Goal: Transaction & Acquisition: Book appointment/travel/reservation

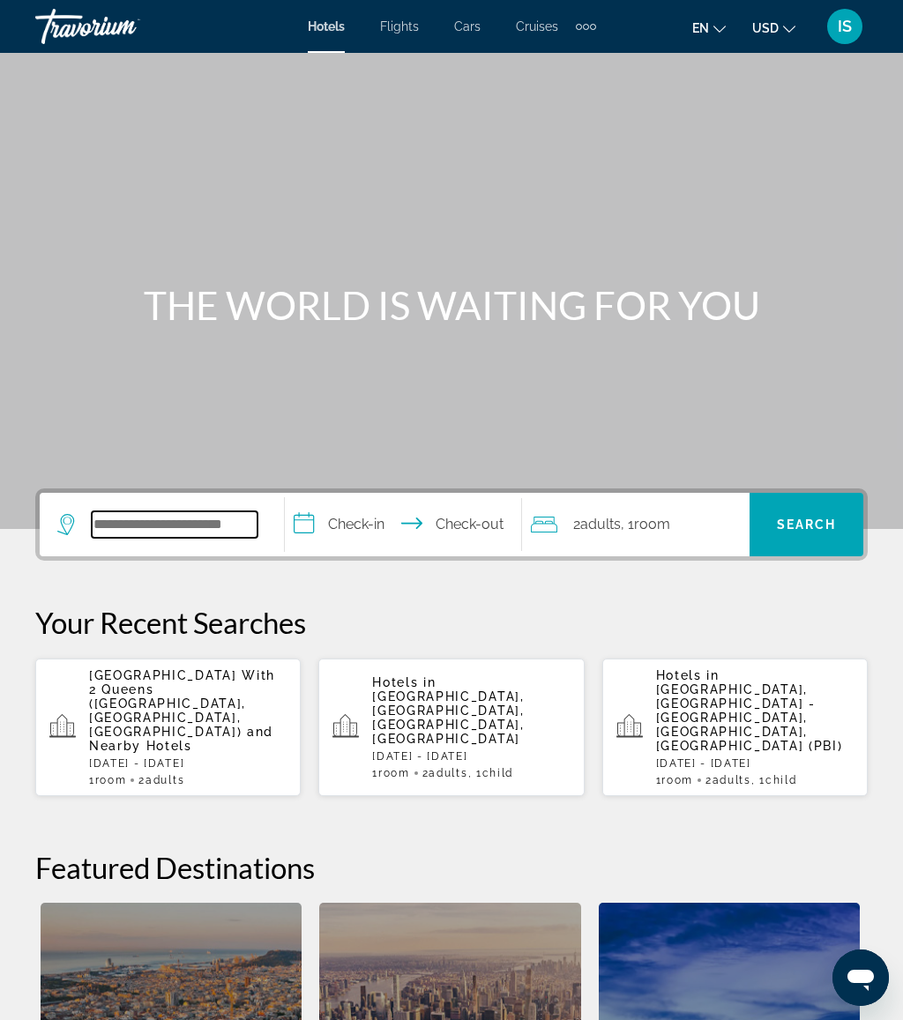
click at [187, 527] on input "Search widget" at bounding box center [175, 525] width 166 height 26
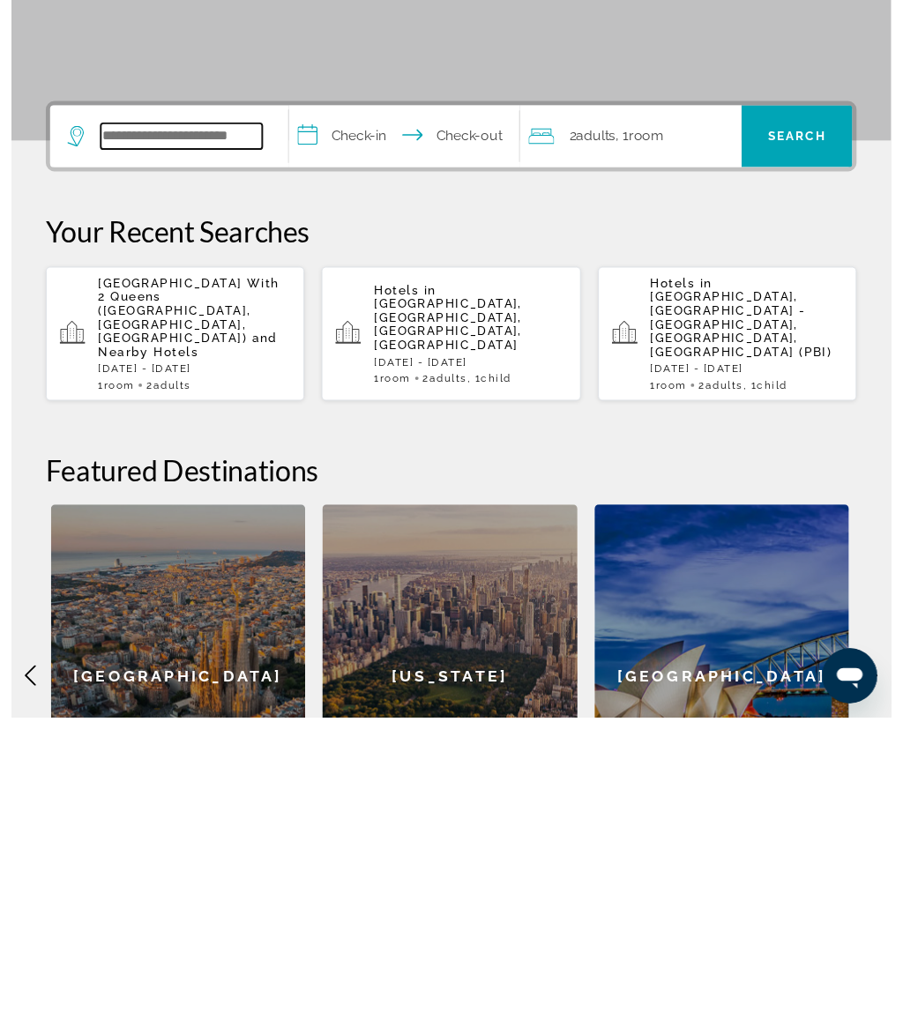
scroll to position [120, 0]
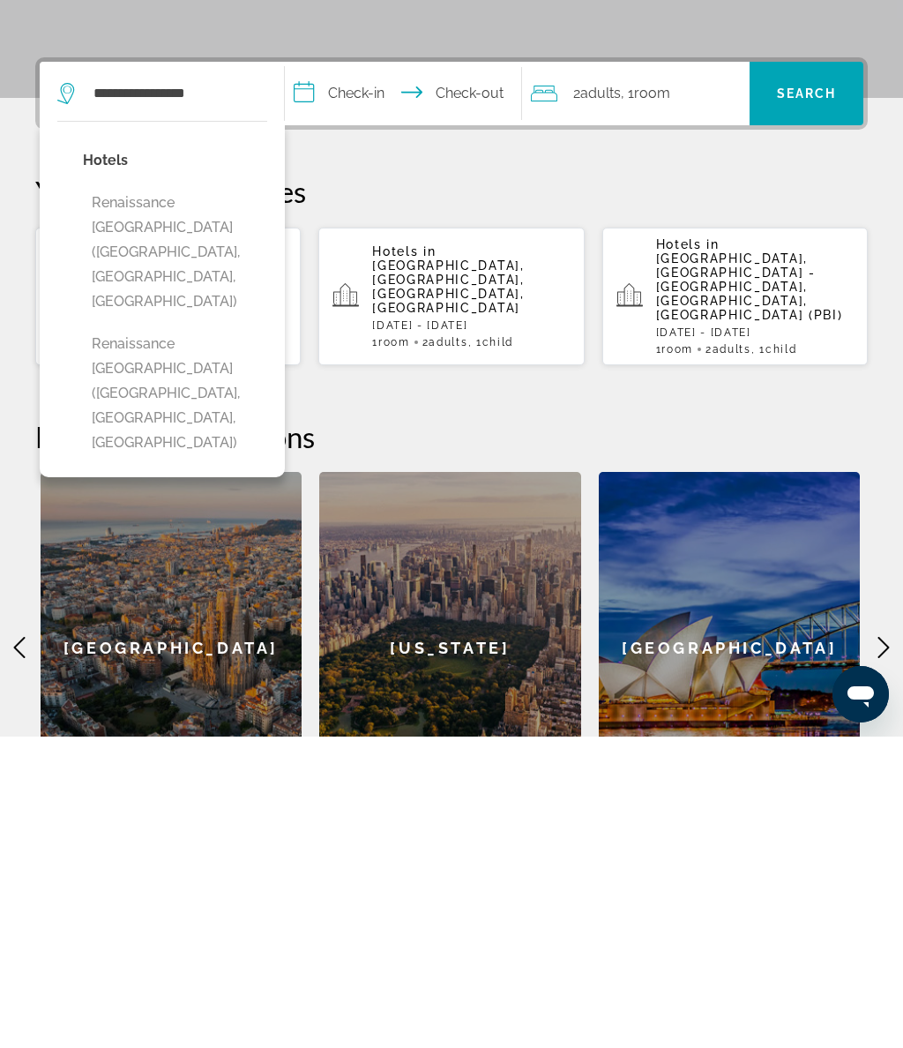
click at [187, 639] on button "Renaissance [GEOGRAPHIC_DATA] ([GEOGRAPHIC_DATA], [GEOGRAPHIC_DATA], [GEOGRAPHI…" at bounding box center [175, 705] width 184 height 132
type input "**********"
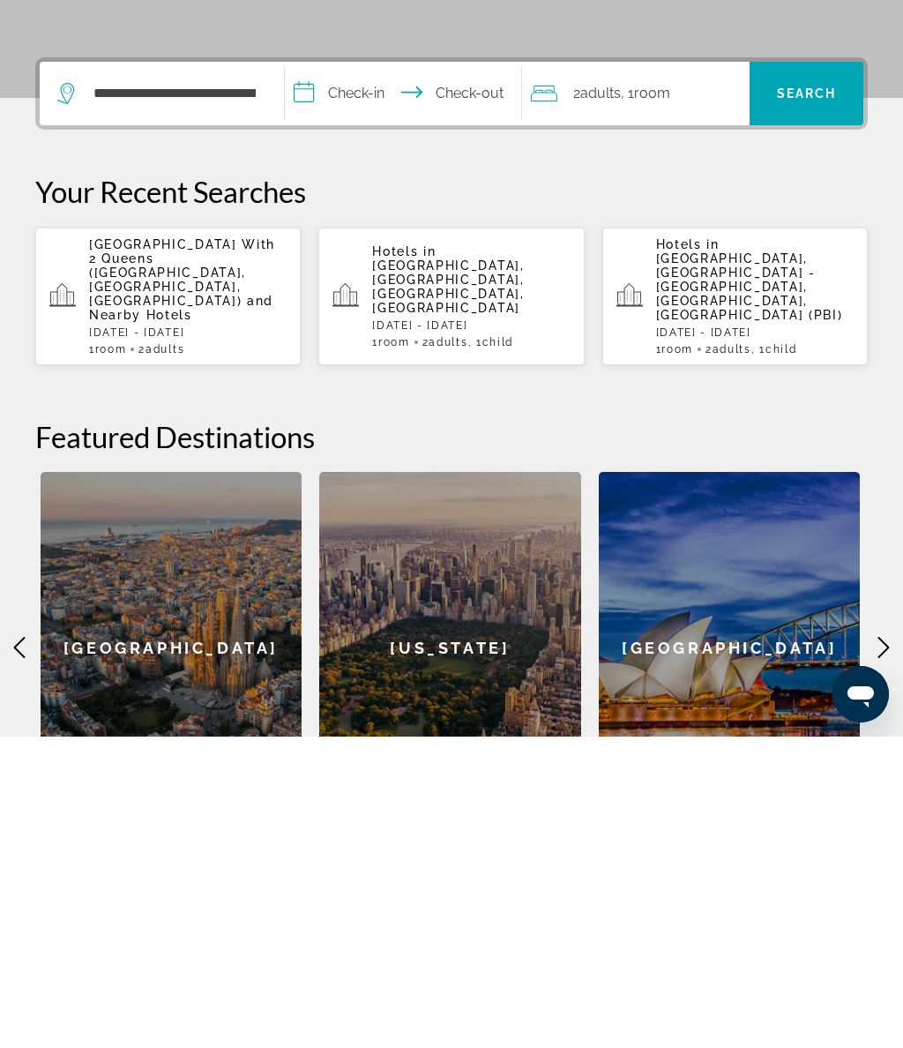
click at [429, 373] on input "**********" at bounding box center [406, 407] width 243 height 69
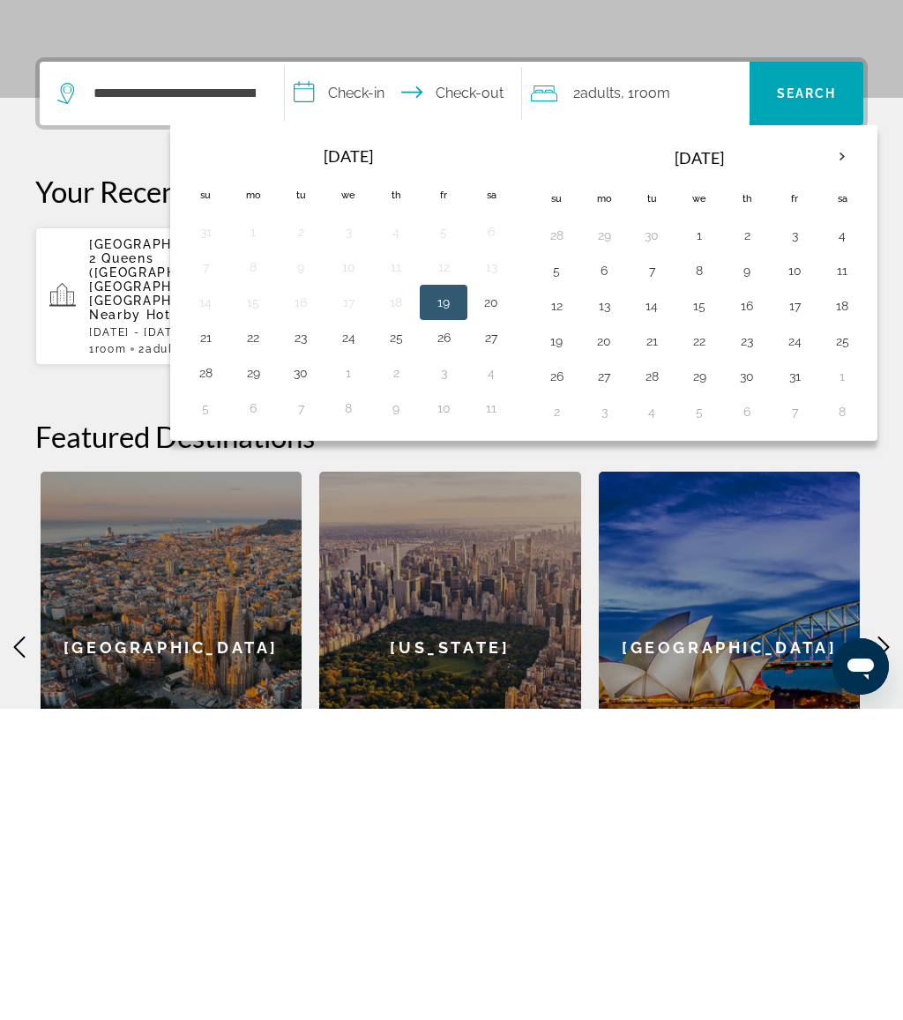
scroll to position [431, 0]
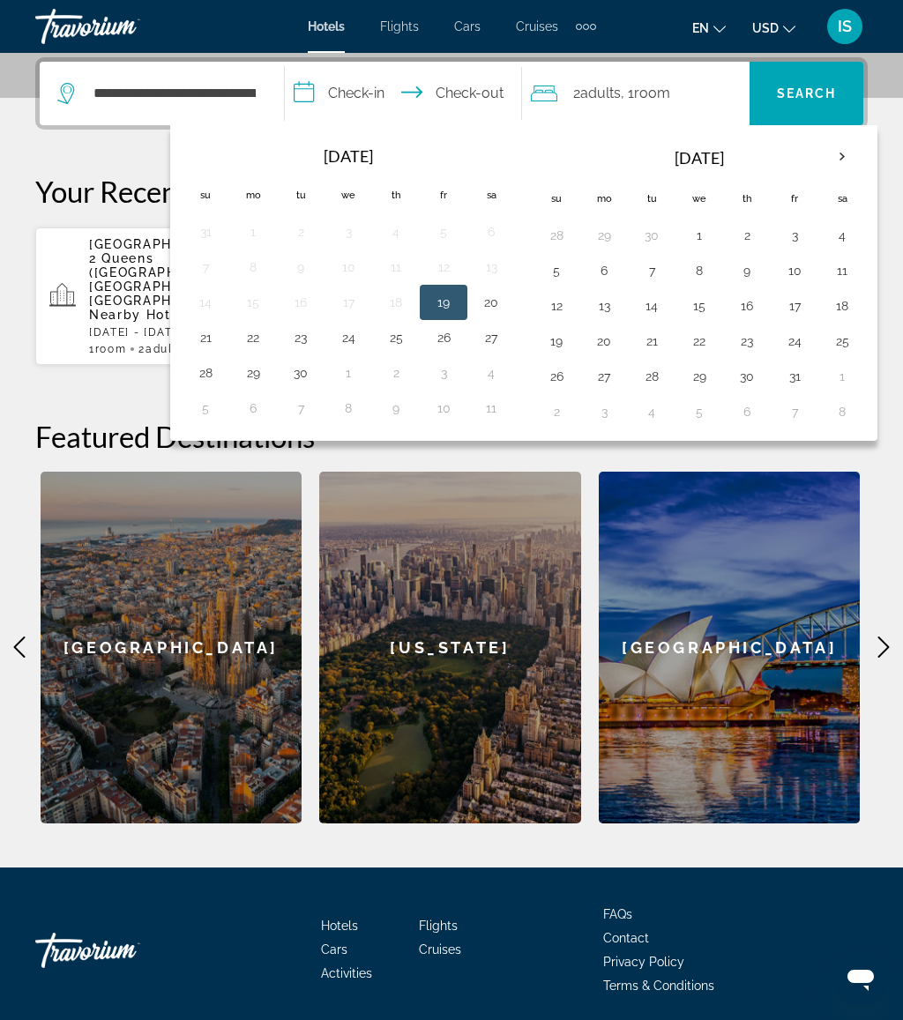
click at [711, 229] on button "1" at bounding box center [699, 235] width 28 height 25
click at [561, 275] on button "5" at bounding box center [556, 270] width 28 height 25
type input "**********"
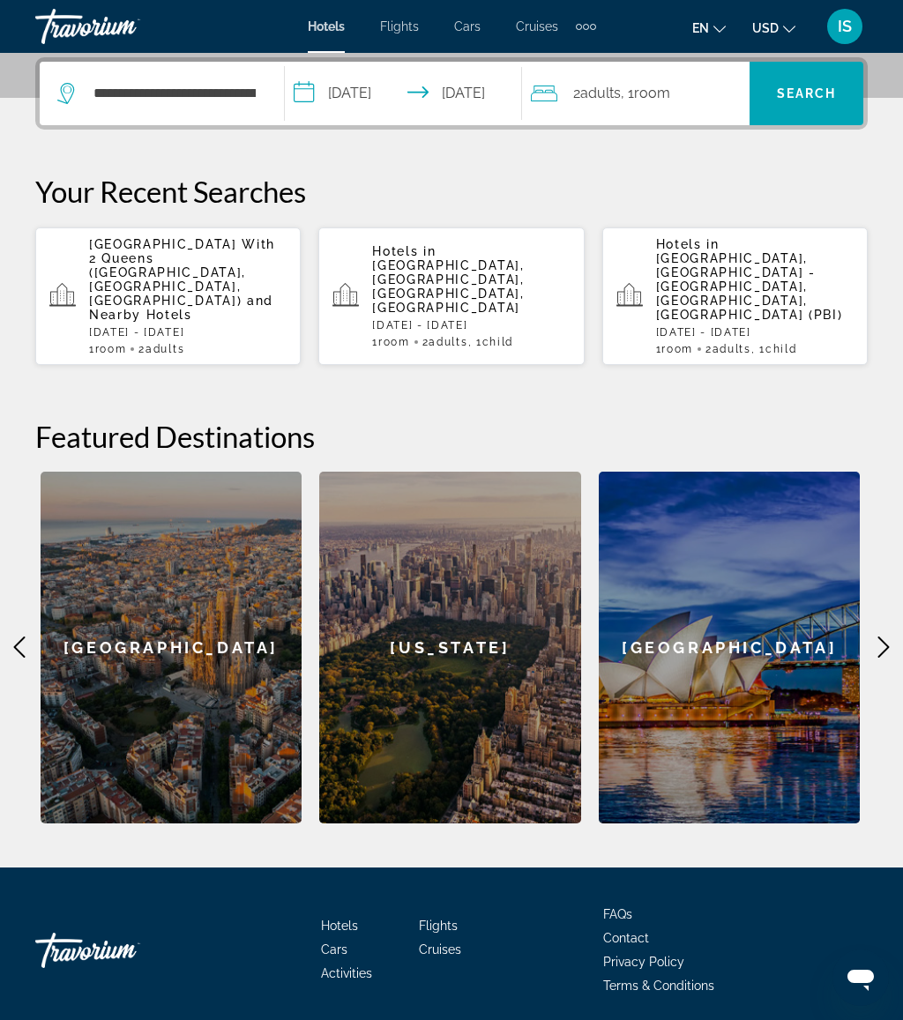
click at [689, 94] on div "2 Adult Adults , 1 Room rooms" at bounding box center [640, 93] width 219 height 25
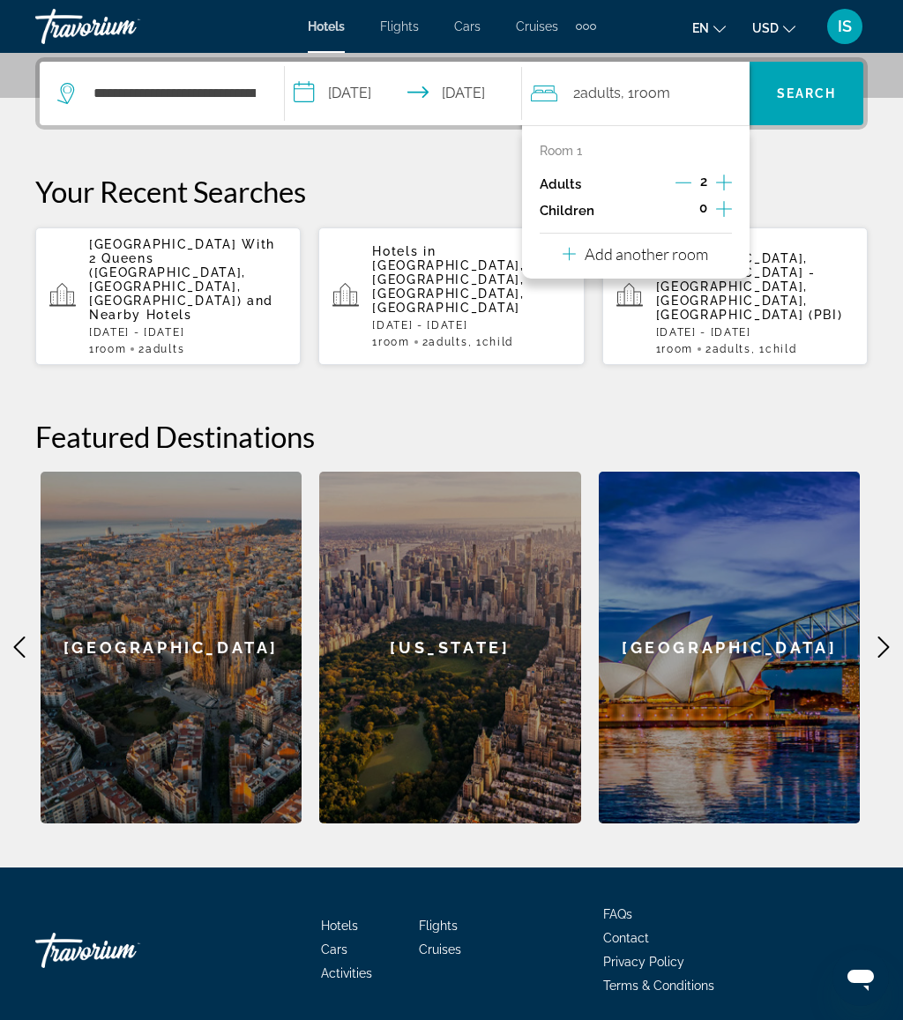
click at [729, 205] on icon "Increment children" at bounding box center [724, 208] width 16 height 21
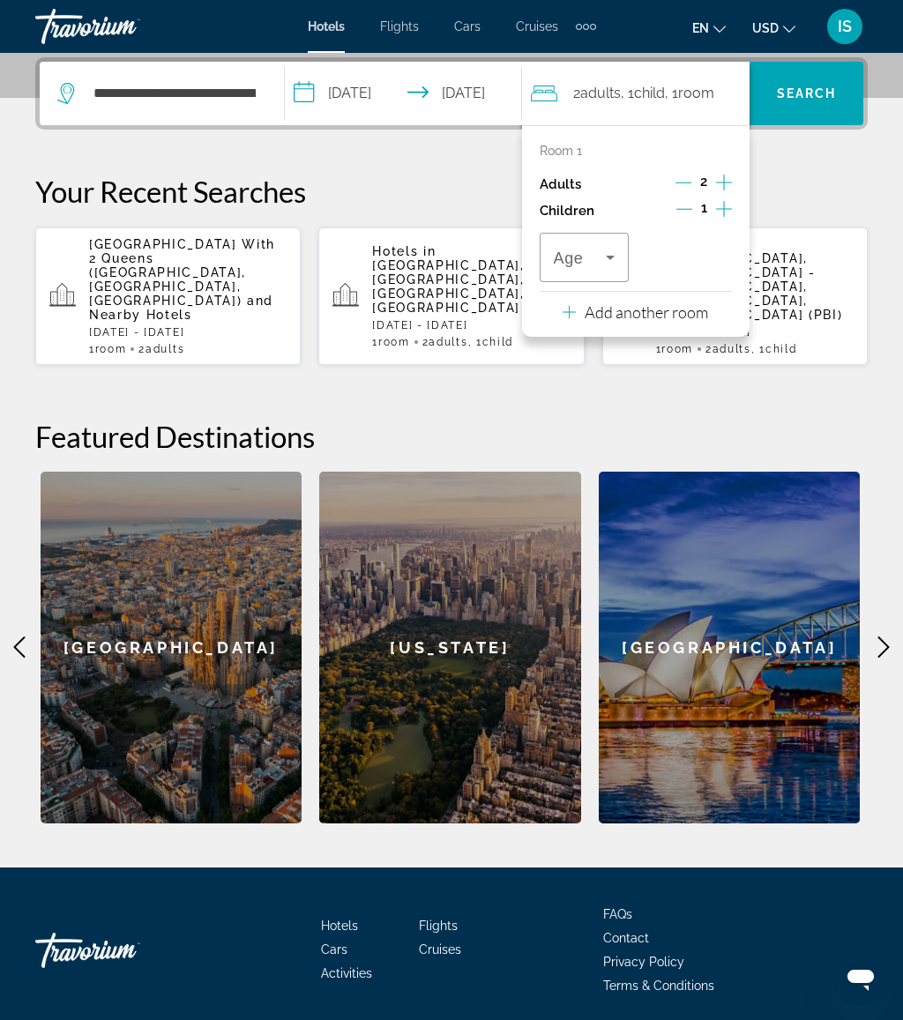
click at [621, 250] on icon "Travelers: 2 adults, 1 child" at bounding box center [610, 257] width 21 height 21
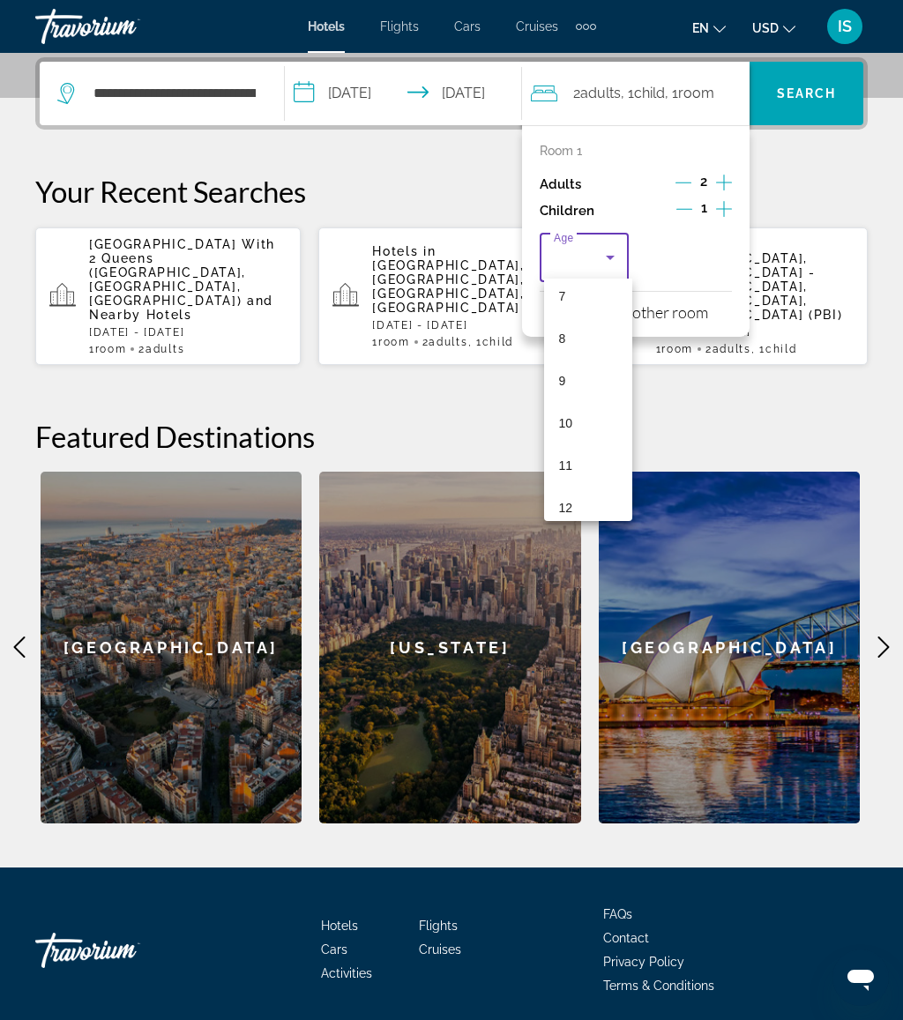
scroll to position [317, 0]
click at [589, 497] on mat-option "12" at bounding box center [588, 498] width 88 height 42
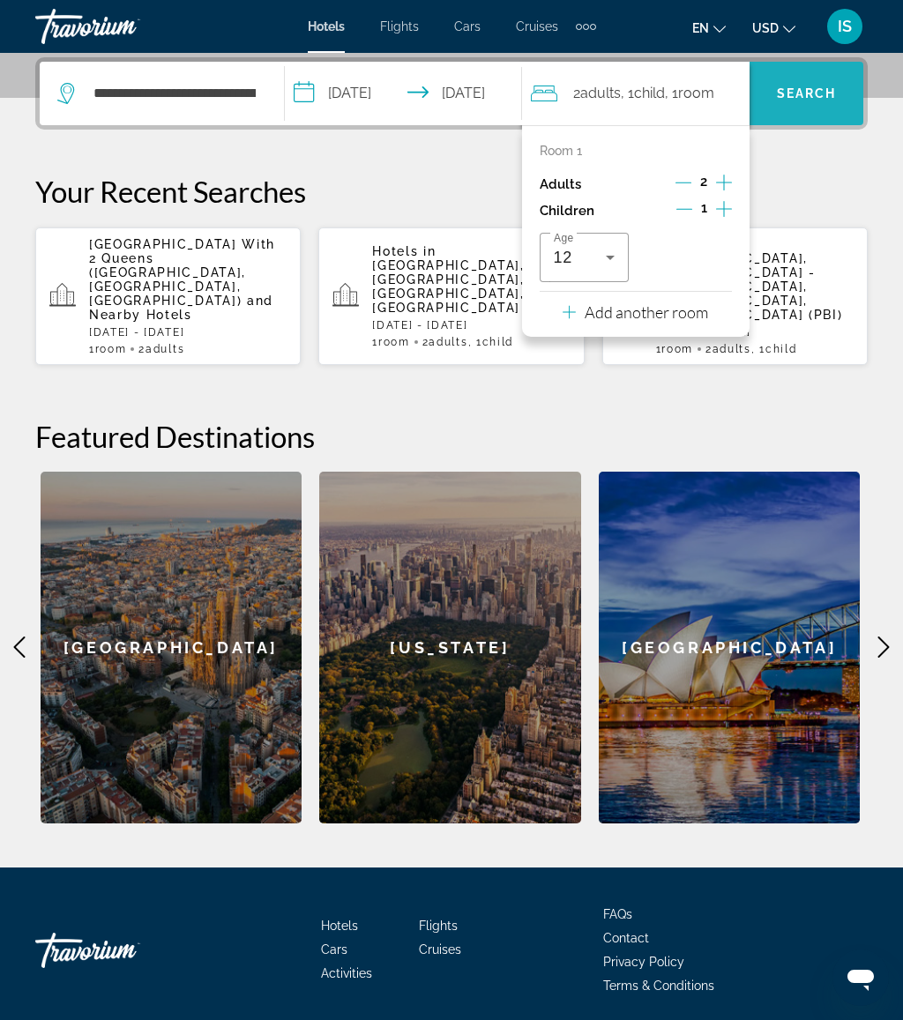
click at [816, 109] on span "Search widget" at bounding box center [807, 93] width 114 height 42
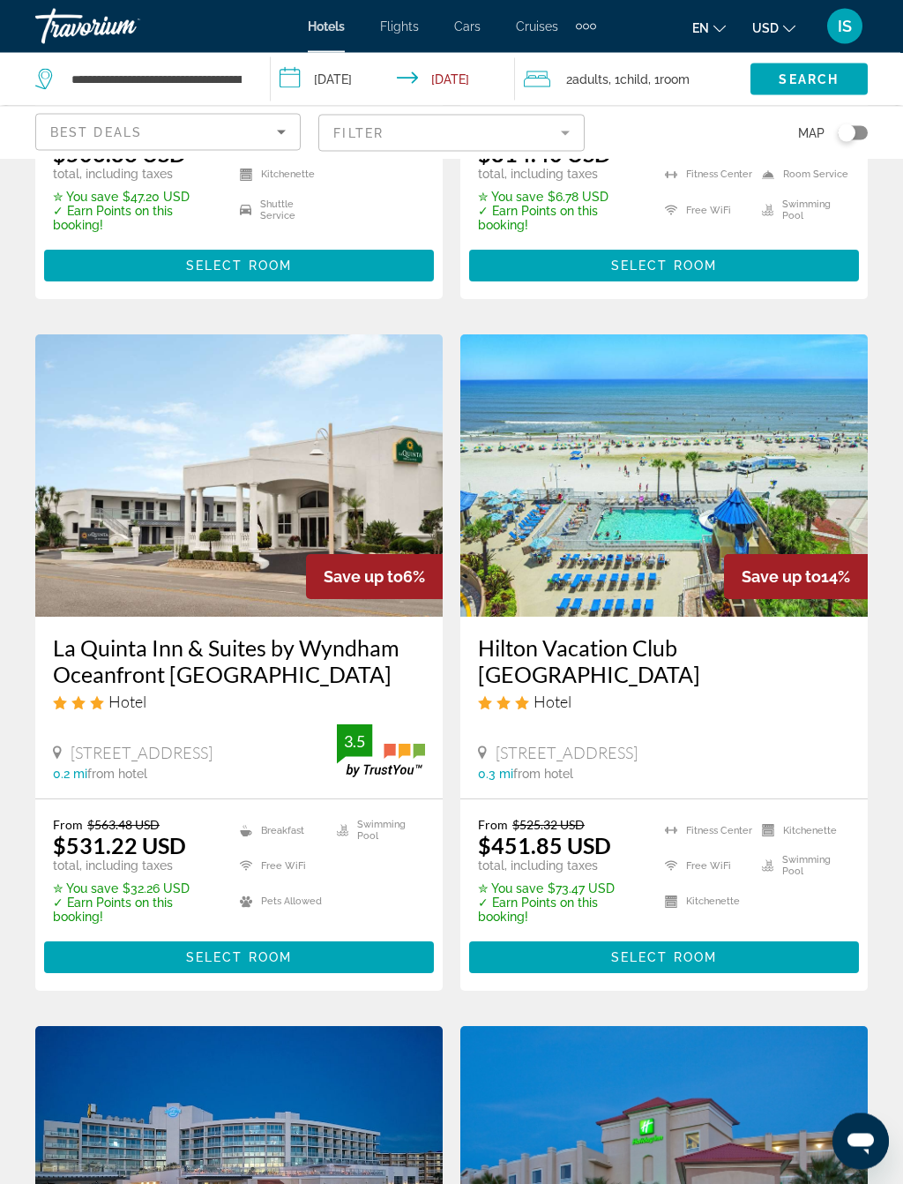
scroll to position [1185, 0]
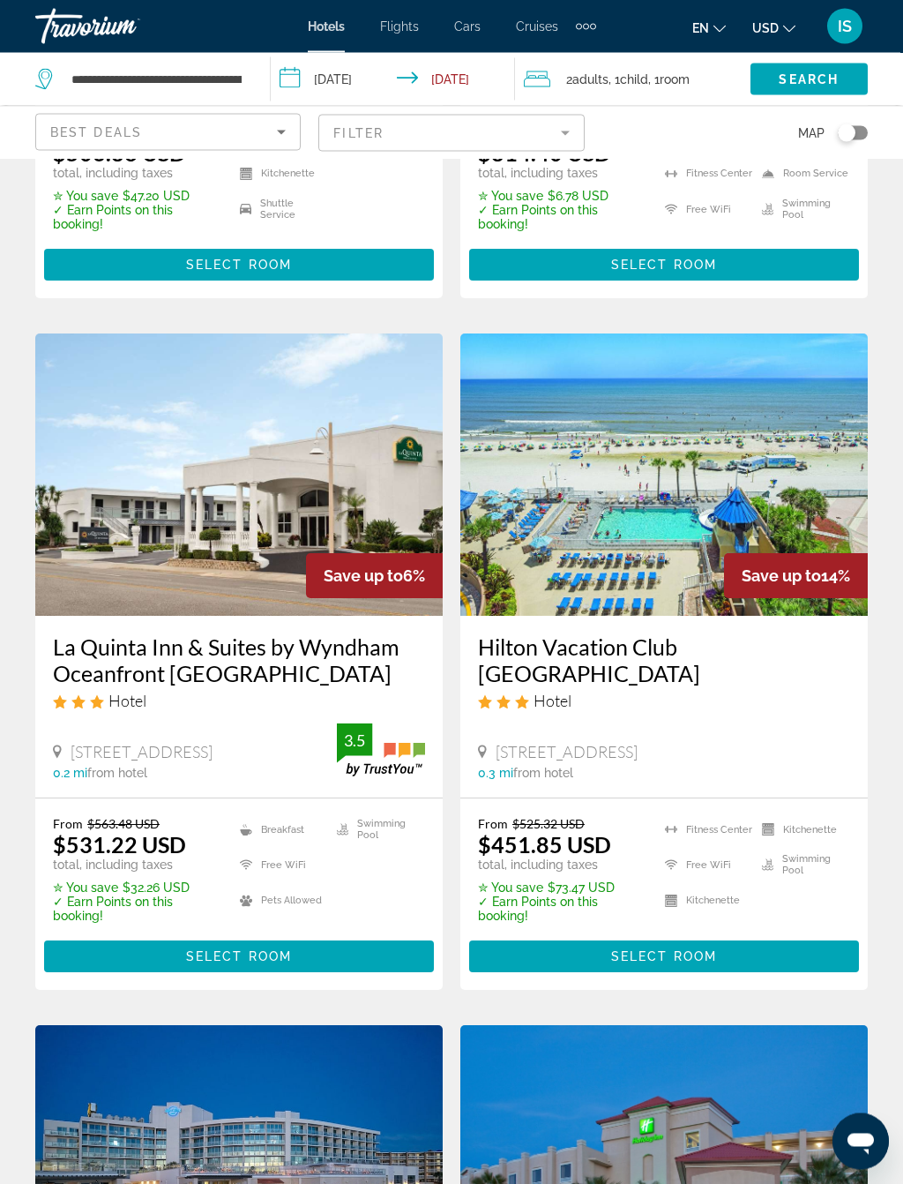
click at [734, 558] on img "Main content" at bounding box center [663, 475] width 407 height 282
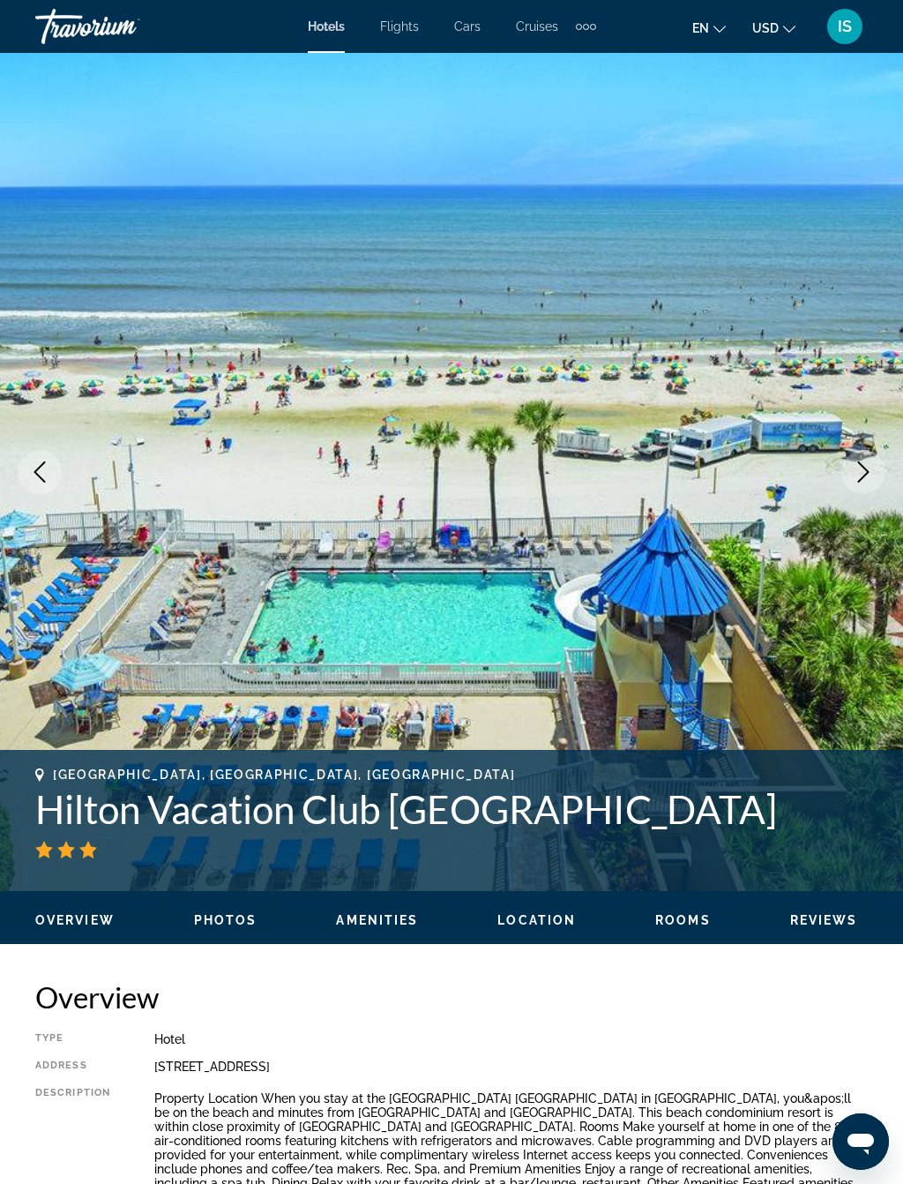
click at [860, 464] on icon "Next image" at bounding box center [863, 471] width 11 height 21
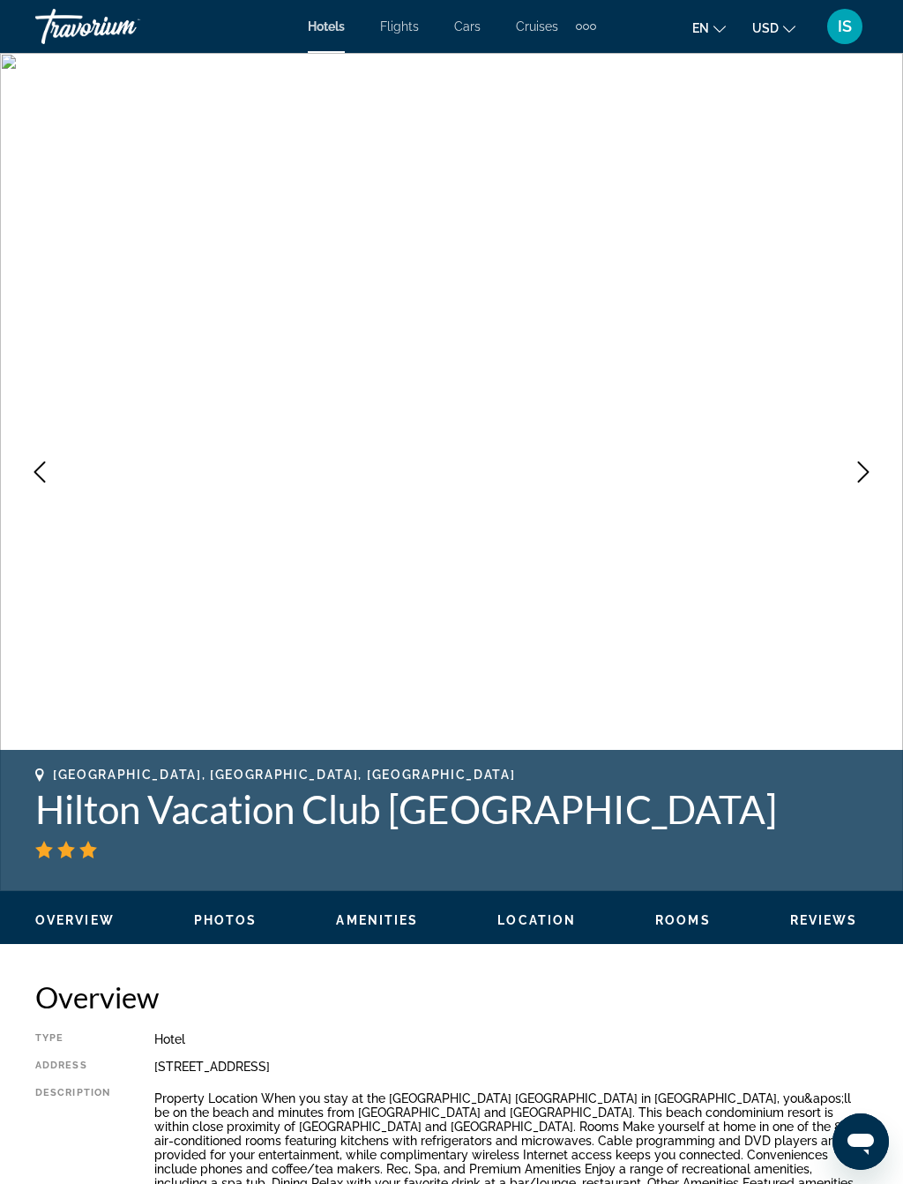
click at [858, 468] on icon "Next image" at bounding box center [863, 471] width 21 height 21
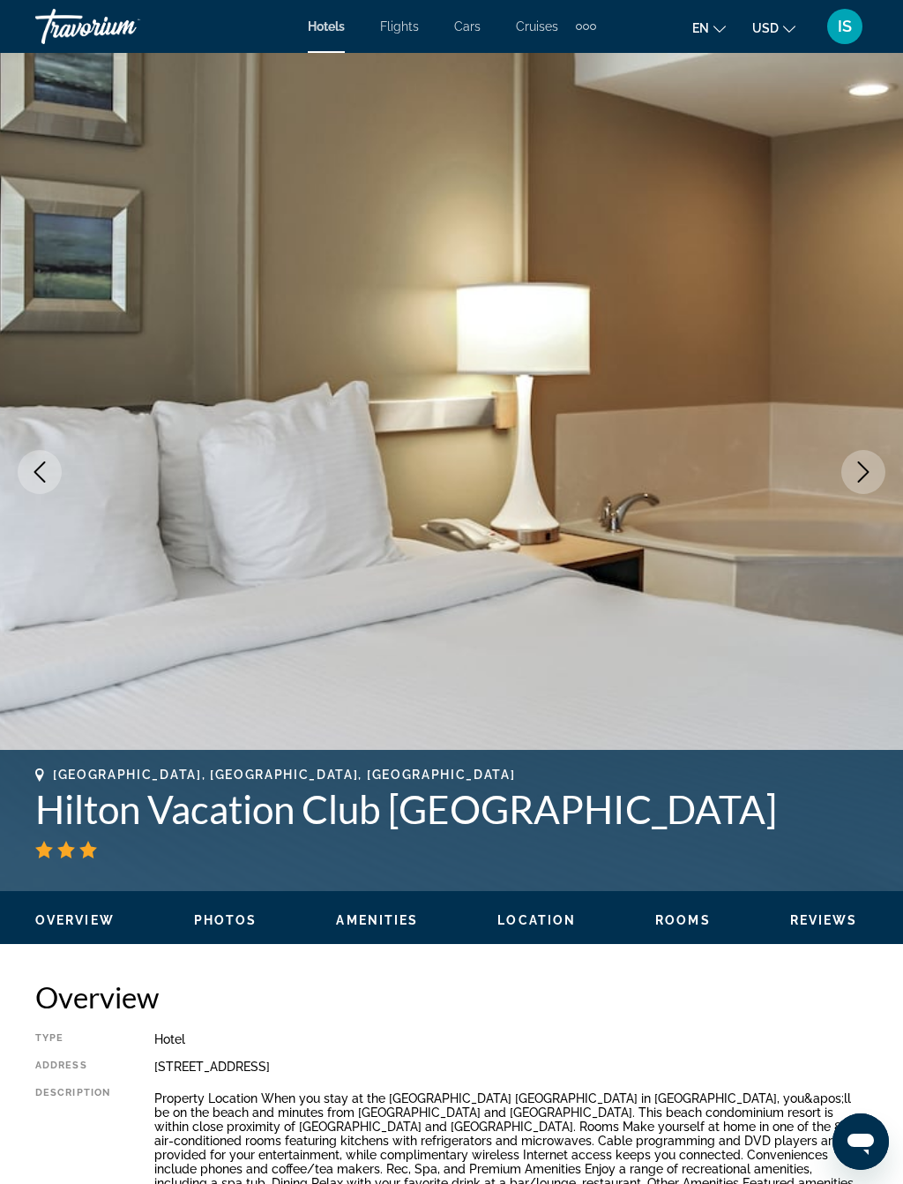
click at [859, 467] on icon "Next image" at bounding box center [863, 471] width 21 height 21
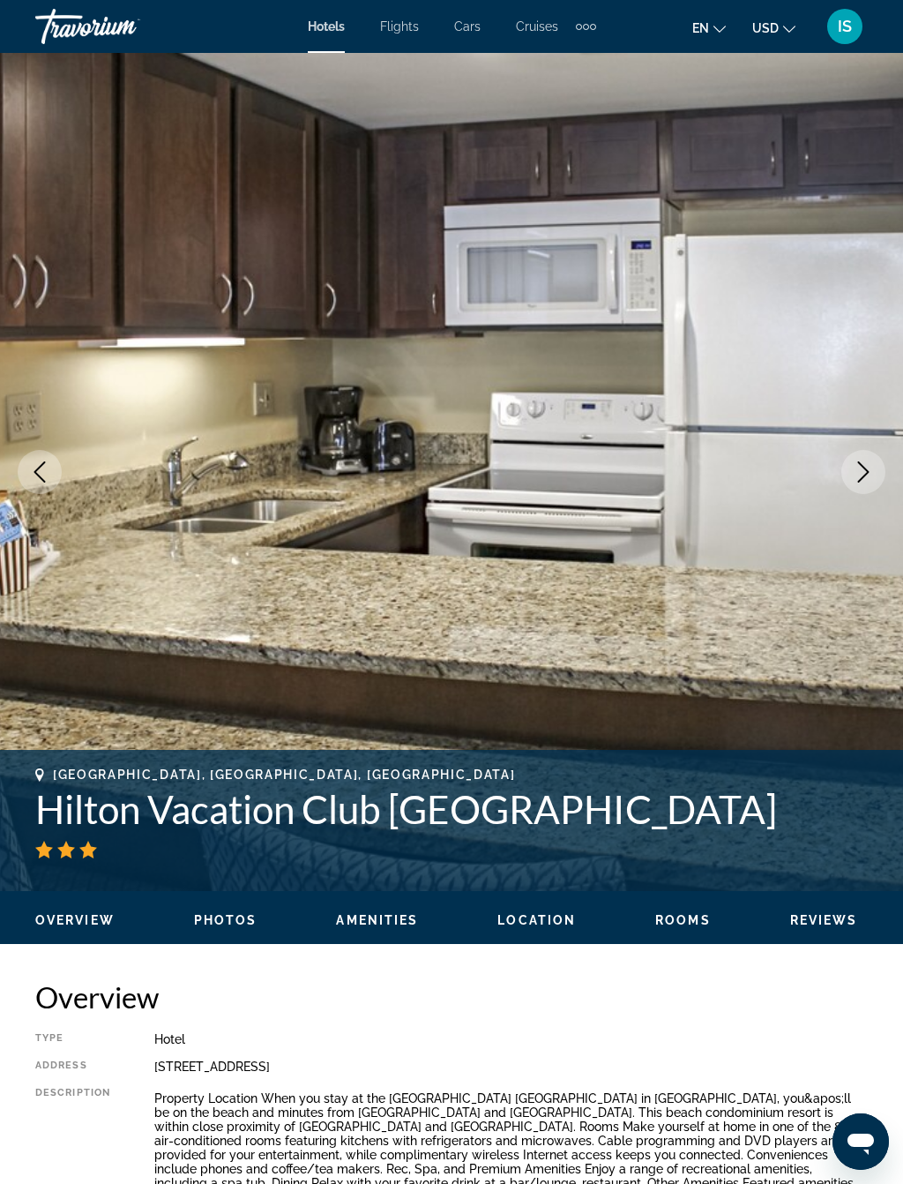
click at [859, 464] on icon "Next image" at bounding box center [863, 471] width 21 height 21
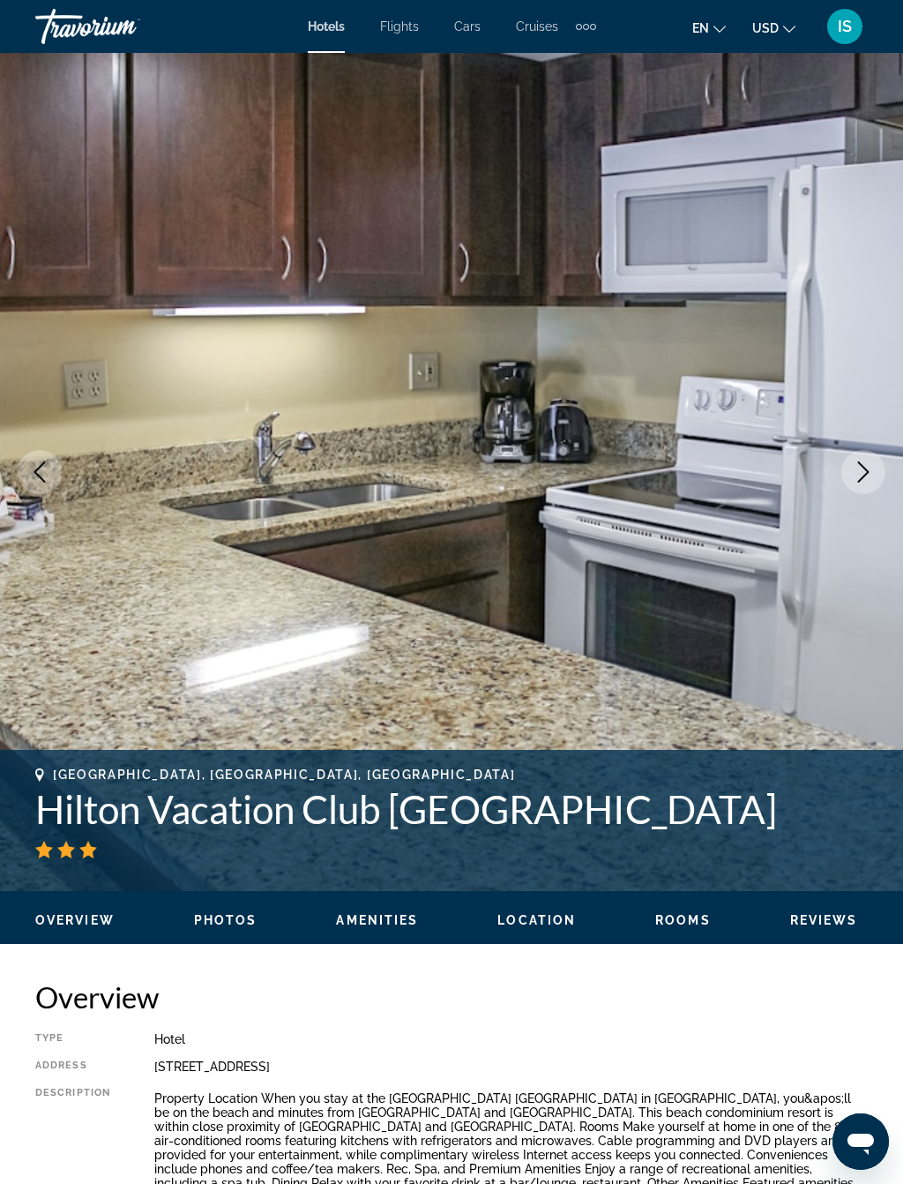
click at [854, 474] on icon "Next image" at bounding box center [863, 471] width 21 height 21
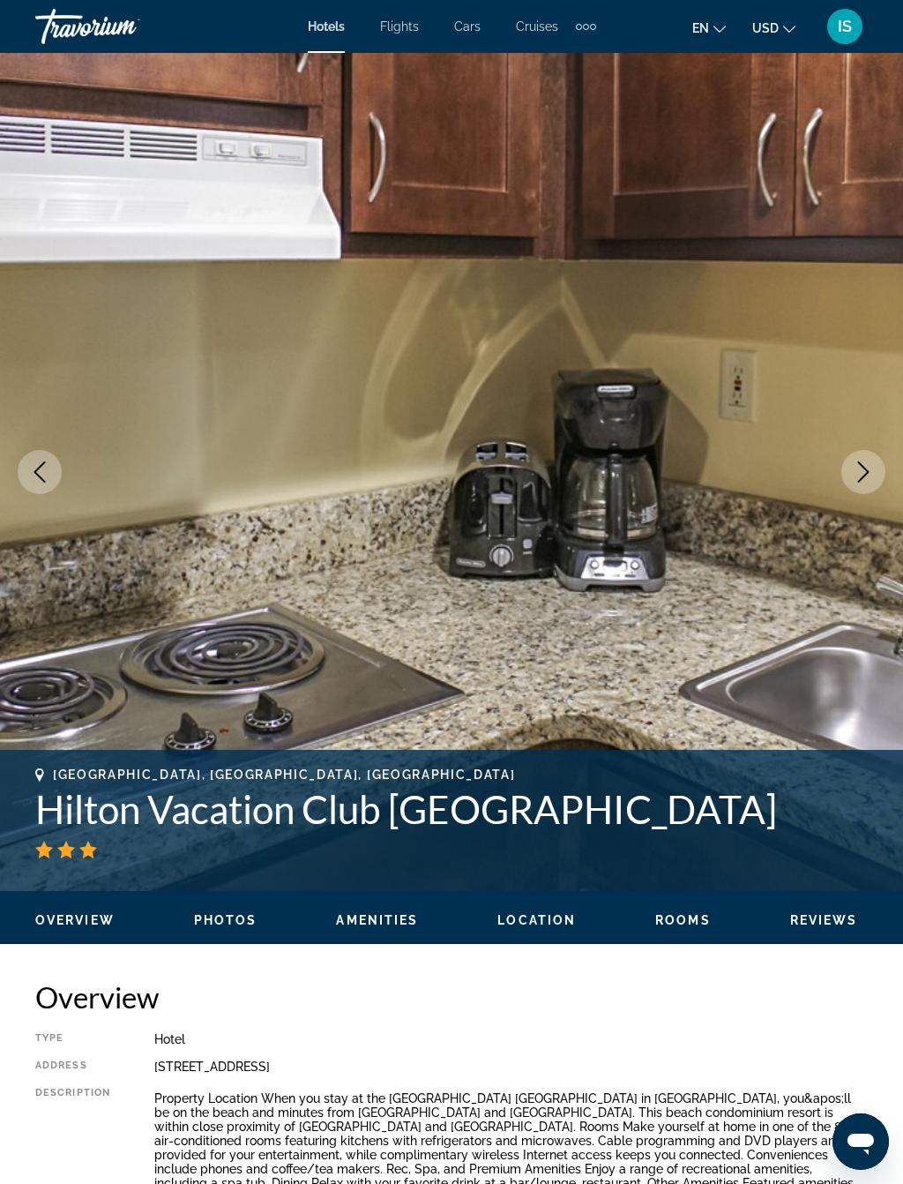
click at [859, 475] on icon "Next image" at bounding box center [863, 471] width 21 height 21
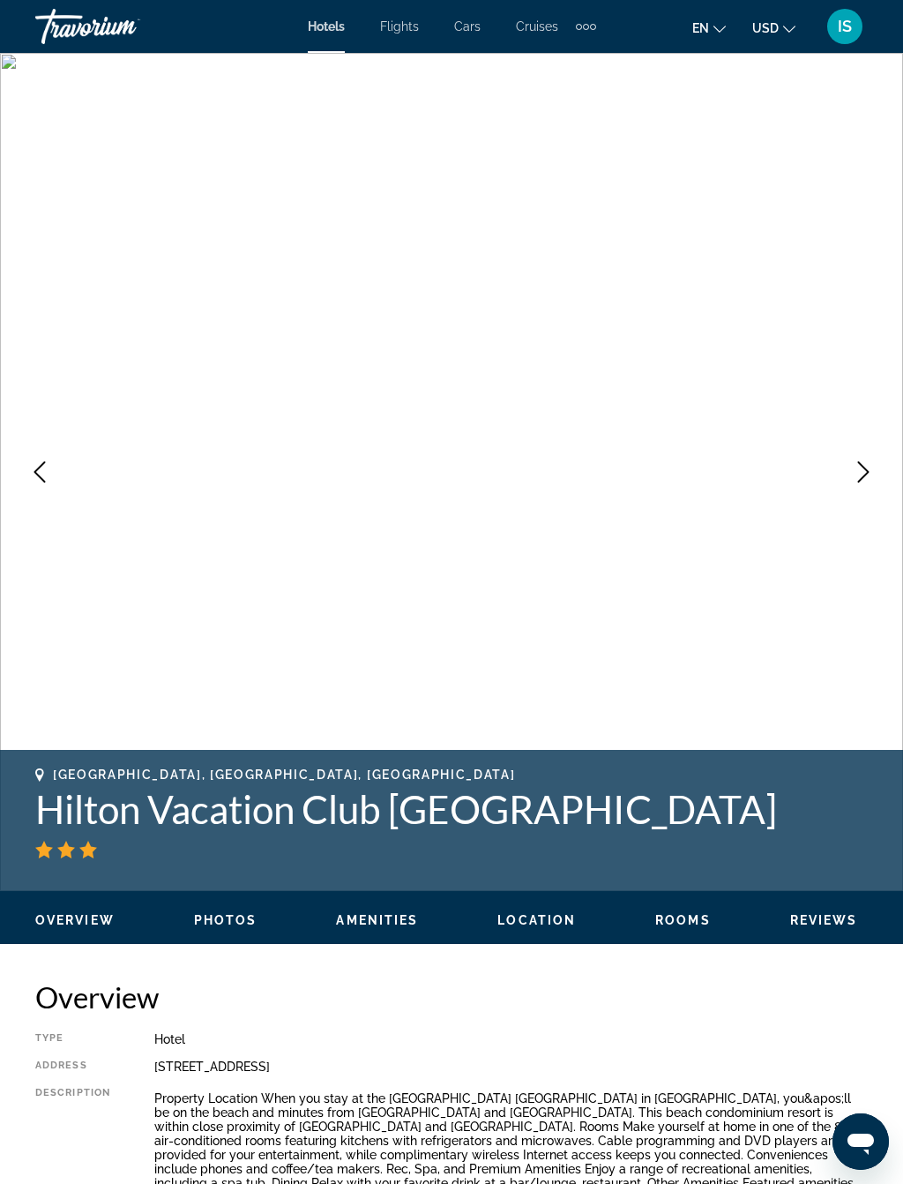
click at [857, 464] on icon "Next image" at bounding box center [863, 471] width 21 height 21
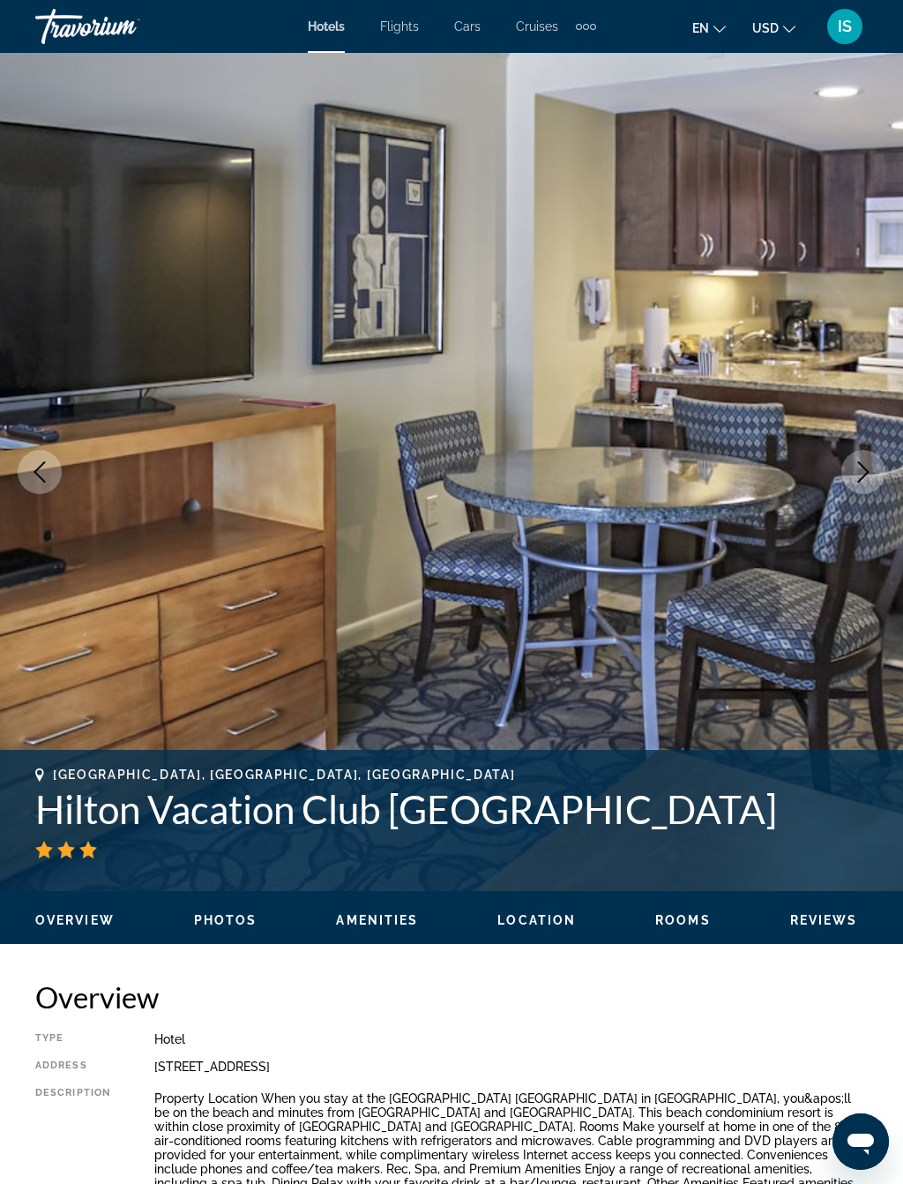
click at [861, 472] on icon "Next image" at bounding box center [863, 471] width 21 height 21
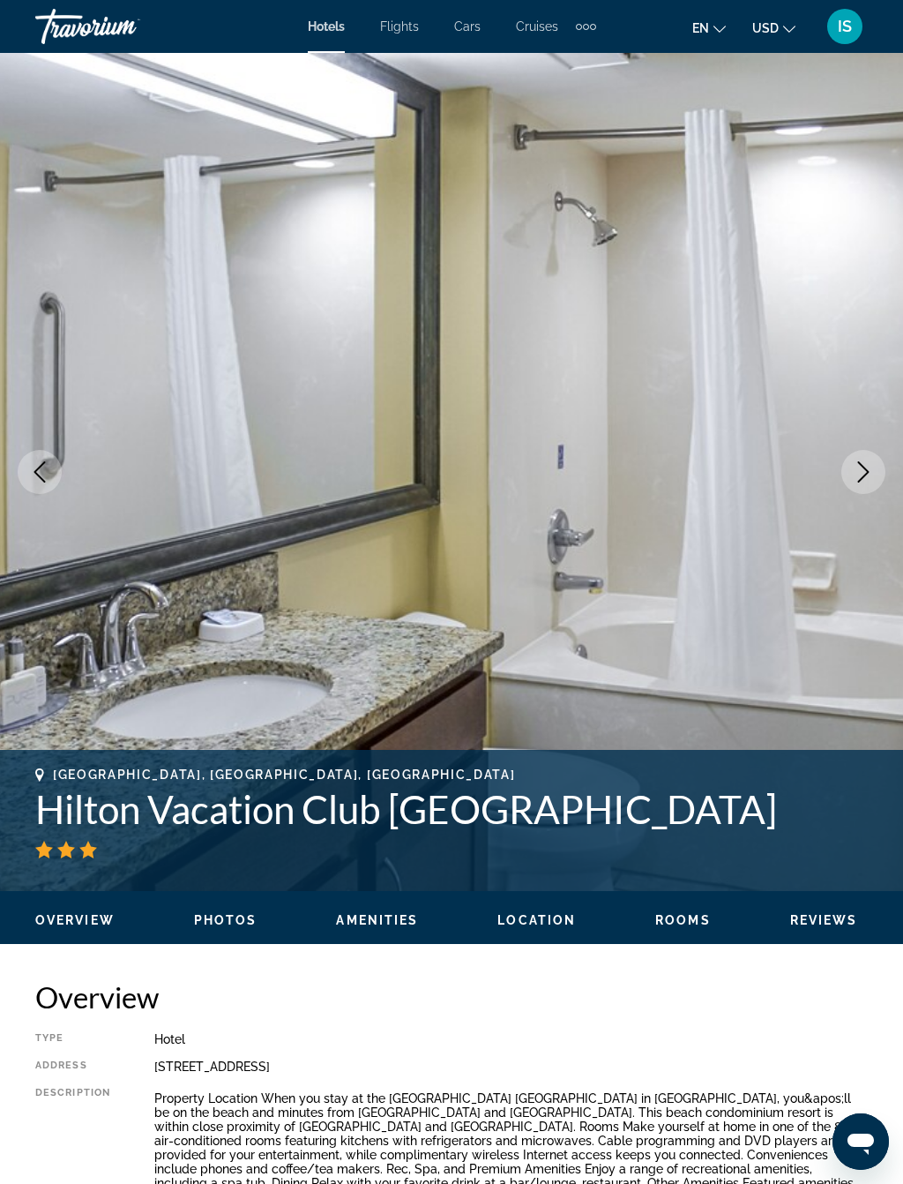
click at [857, 477] on icon "Next image" at bounding box center [863, 471] width 21 height 21
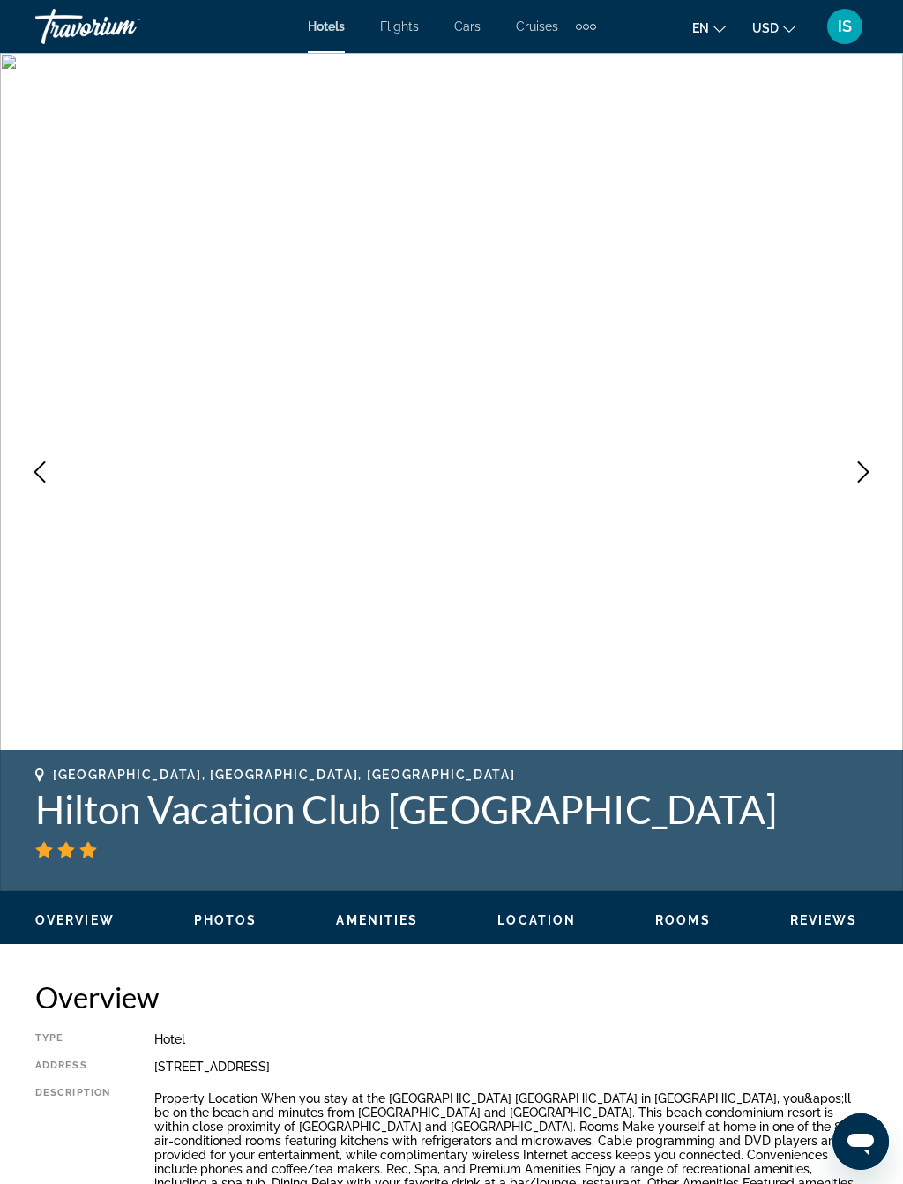
click at [860, 466] on icon "Next image" at bounding box center [863, 471] width 21 height 21
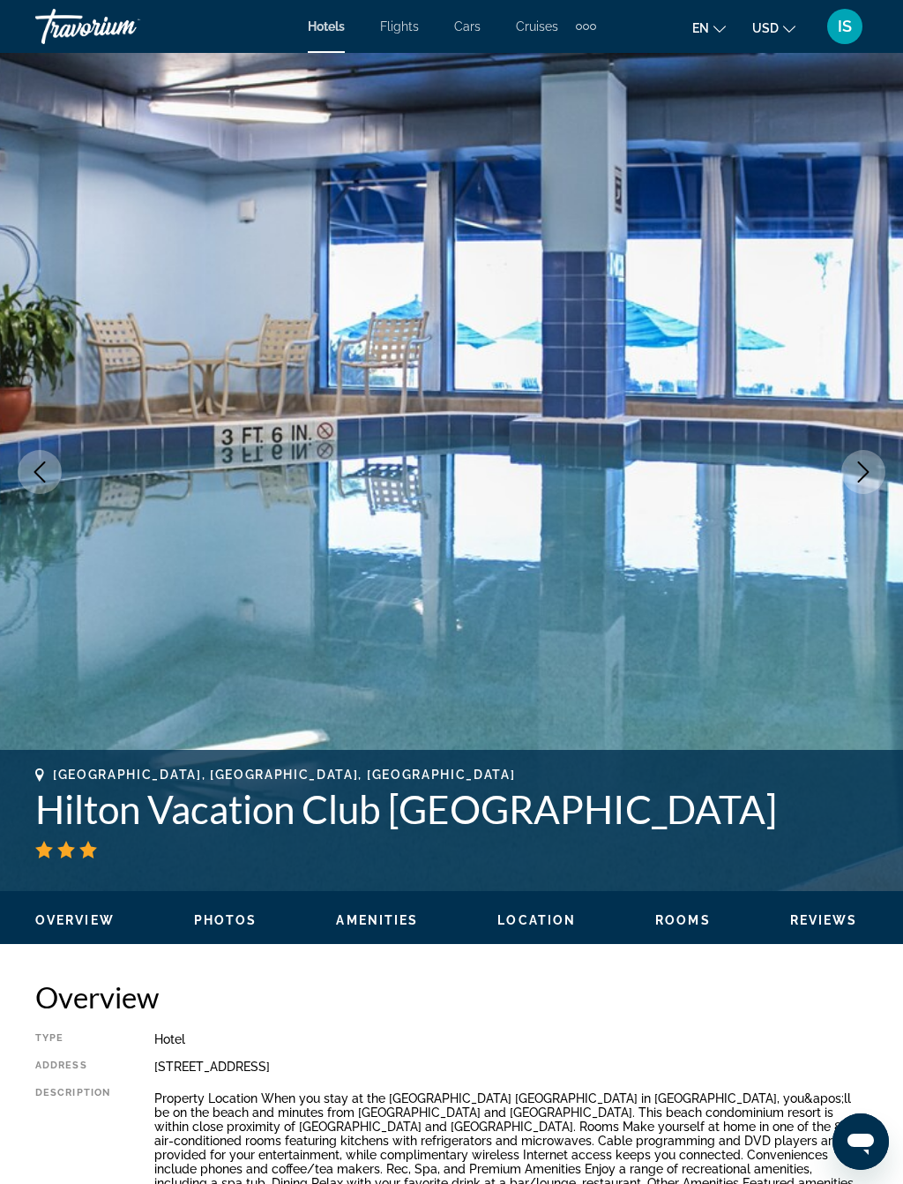
click at [863, 467] on icon "Next image" at bounding box center [863, 471] width 11 height 21
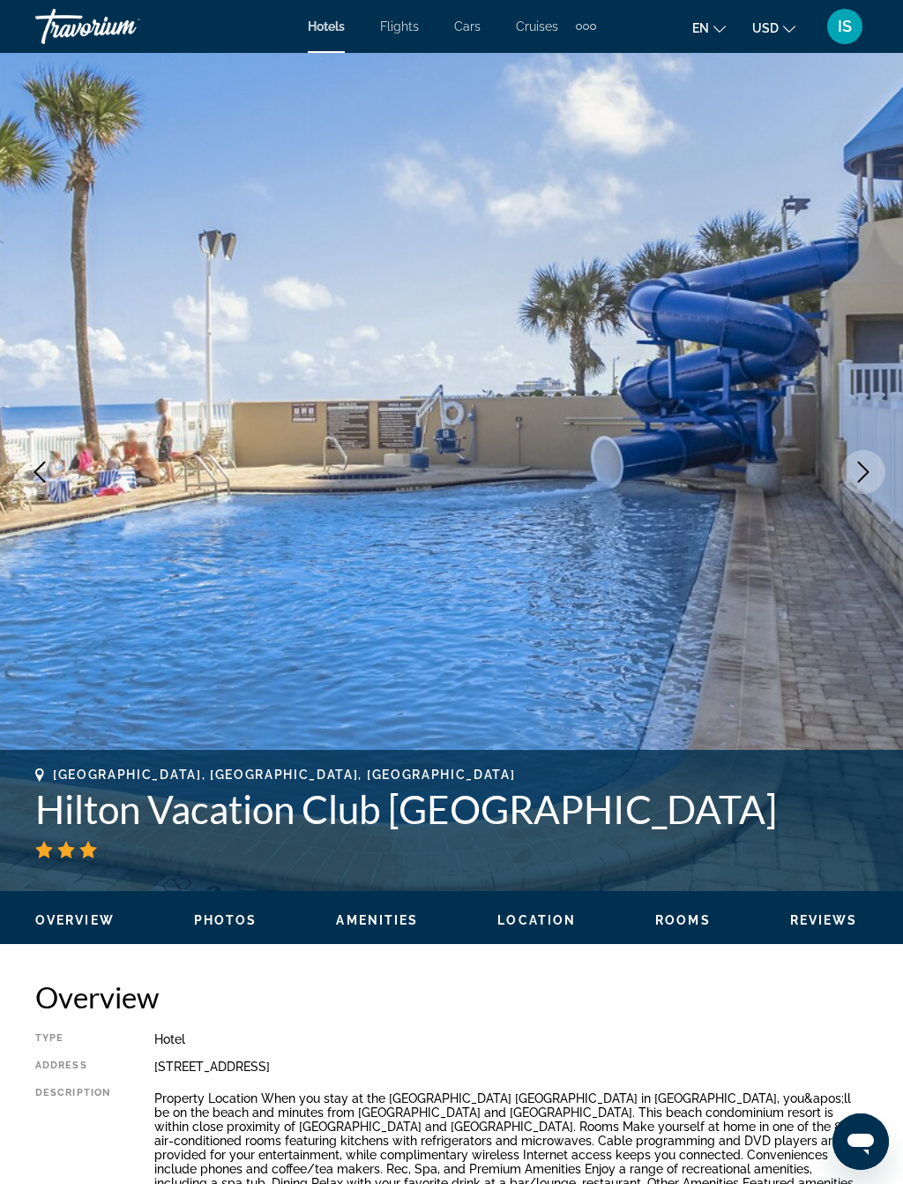
click at [863, 463] on icon "Next image" at bounding box center [863, 471] width 21 height 21
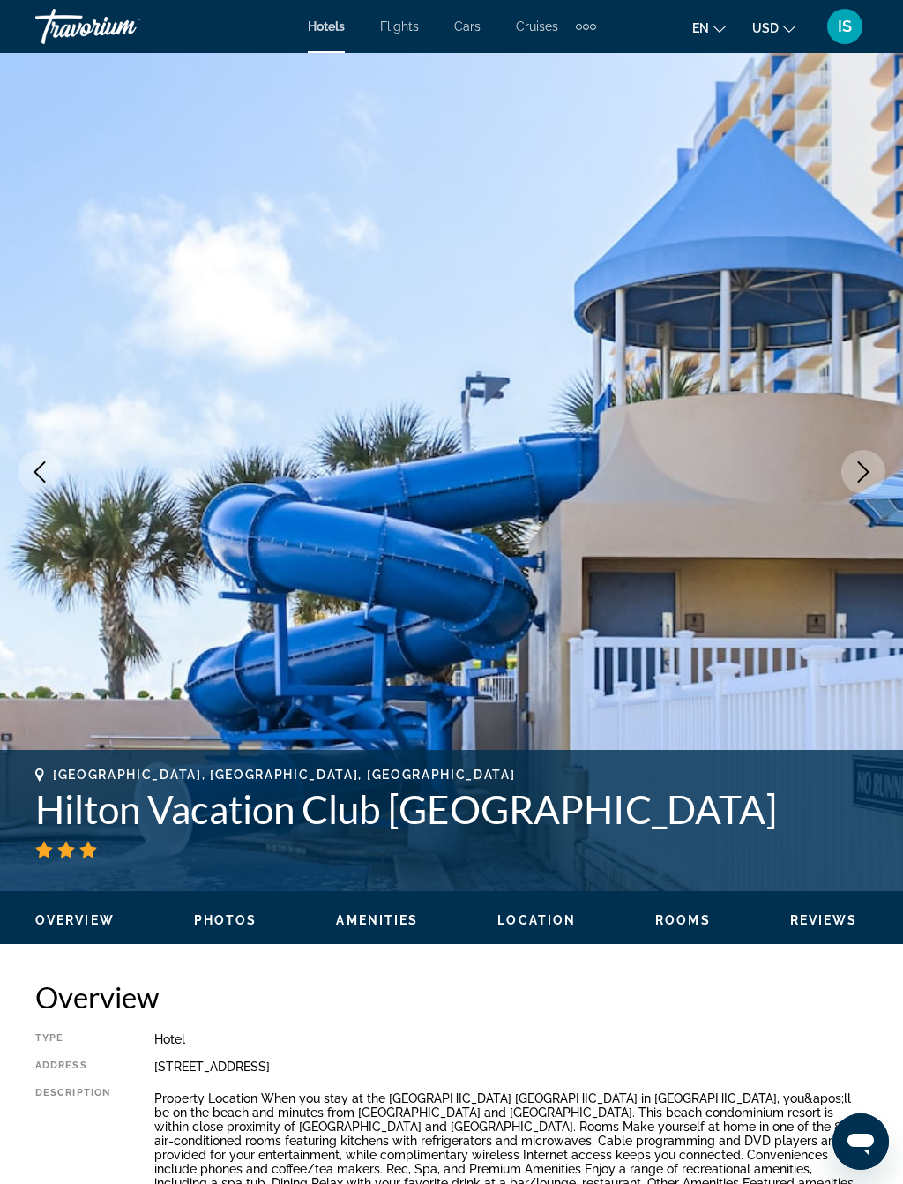
click at [863, 472] on icon "Next image" at bounding box center [863, 471] width 21 height 21
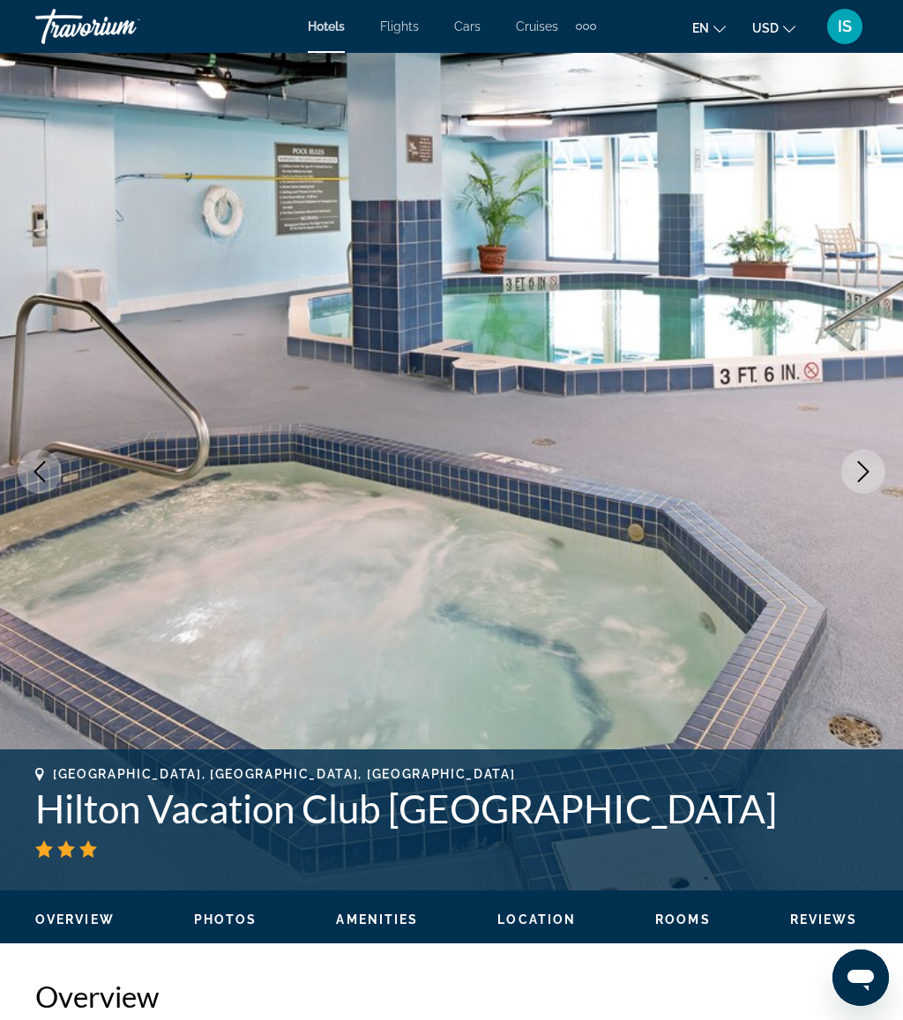
click at [849, 476] on button "Next image" at bounding box center [863, 472] width 44 height 44
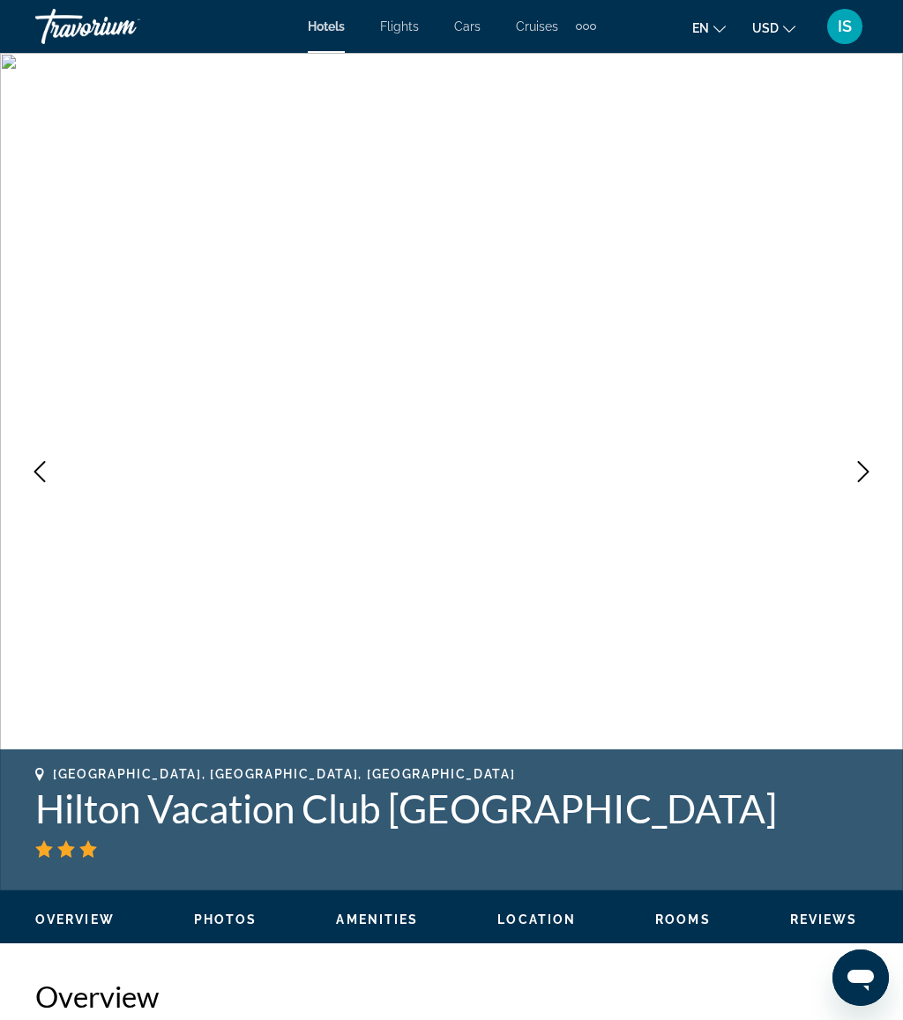
click at [863, 471] on icon "Next image" at bounding box center [863, 471] width 21 height 21
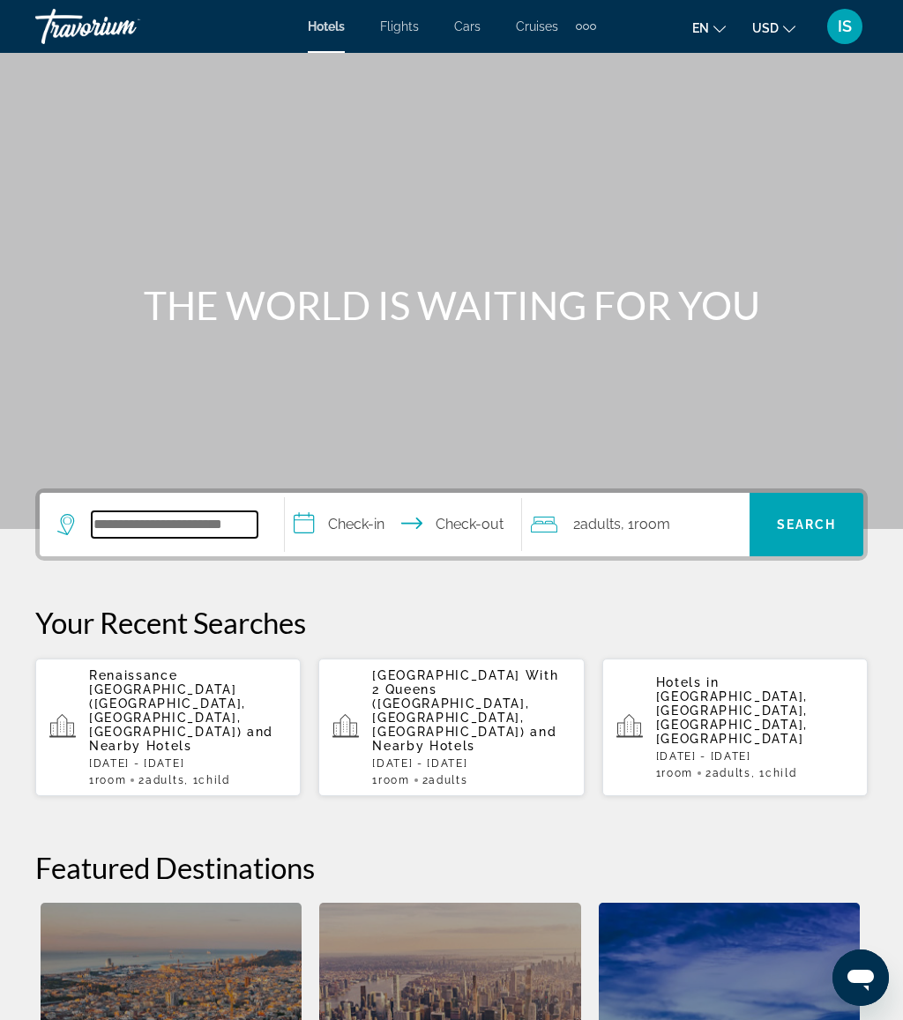
click input "Search widget"
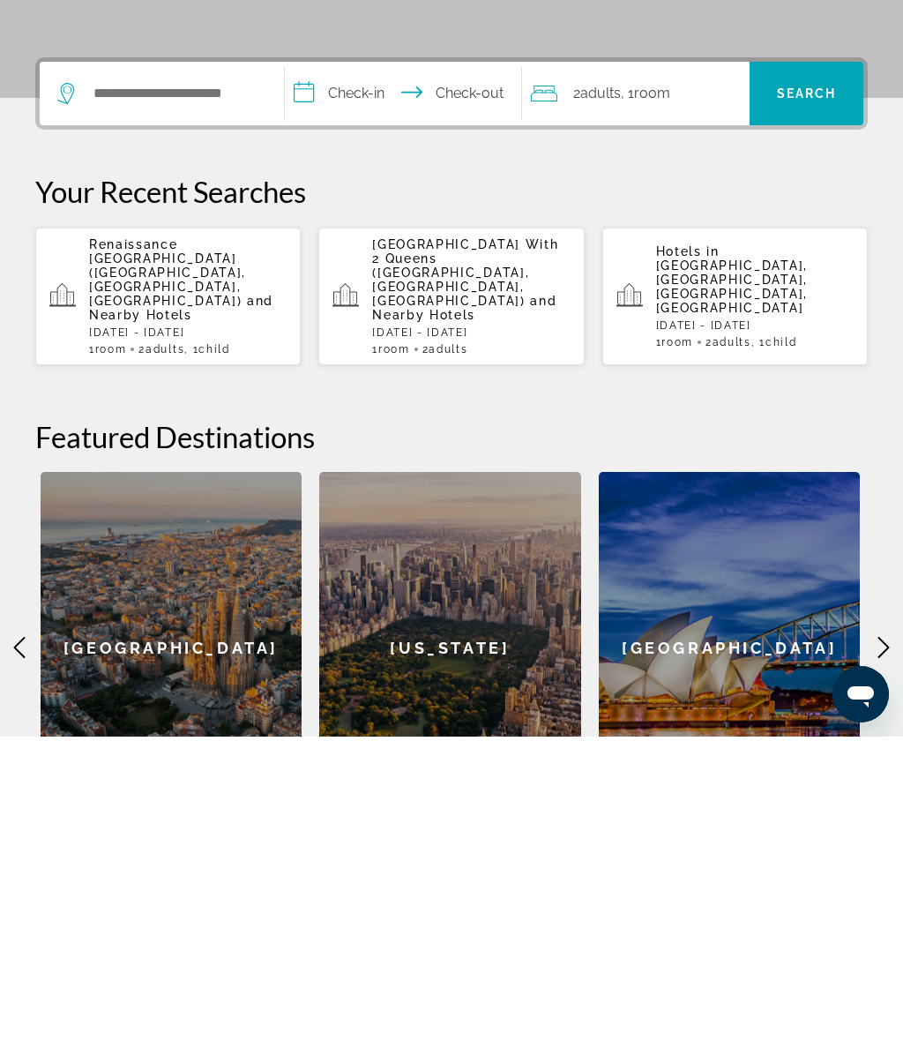
scroll to position [431, 0]
